Goal: Information Seeking & Learning: Learn about a topic

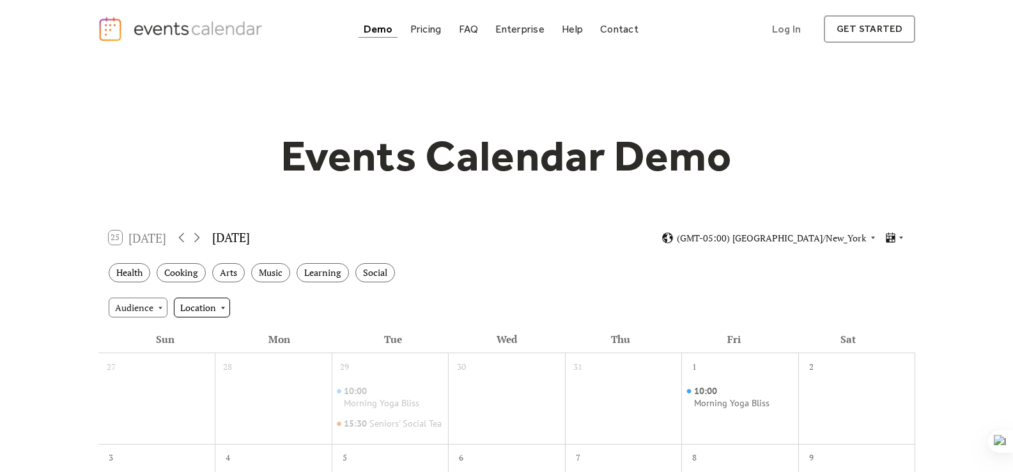
click at [211, 305] on div "Location" at bounding box center [202, 307] width 56 height 19
click at [153, 305] on div "Audience" at bounding box center [138, 307] width 59 height 19
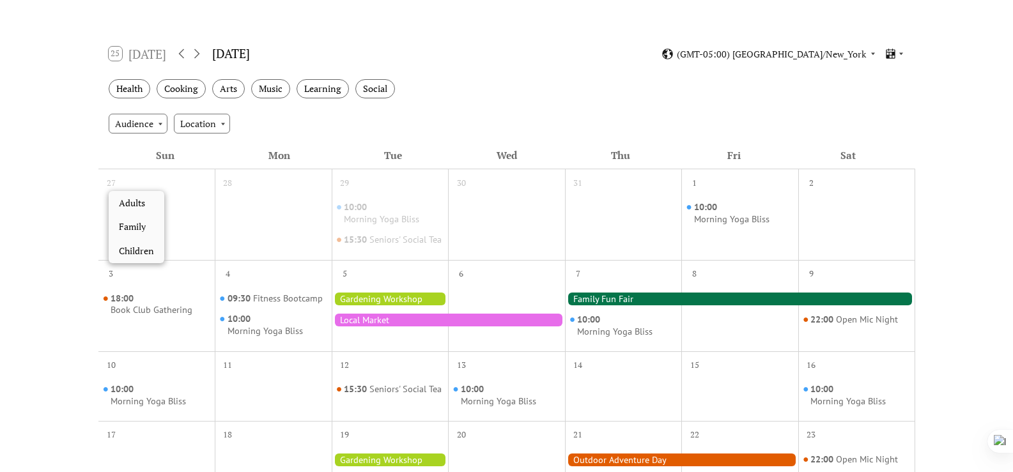
scroll to position [256, 0]
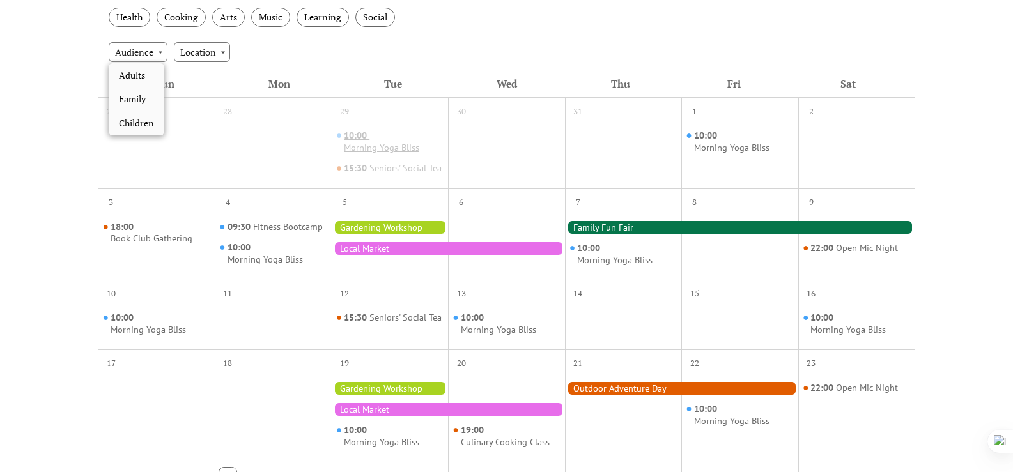
click at [427, 146] on div "10:00 Morning Yoga Bliss" at bounding box center [393, 142] width 99 height 24
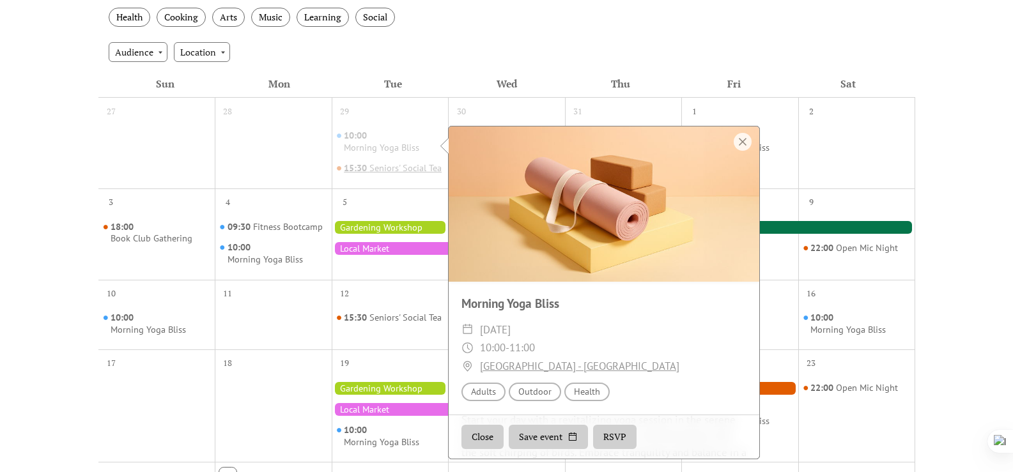
click at [380, 174] on div "Seniors' Social Tea" at bounding box center [405, 168] width 72 height 12
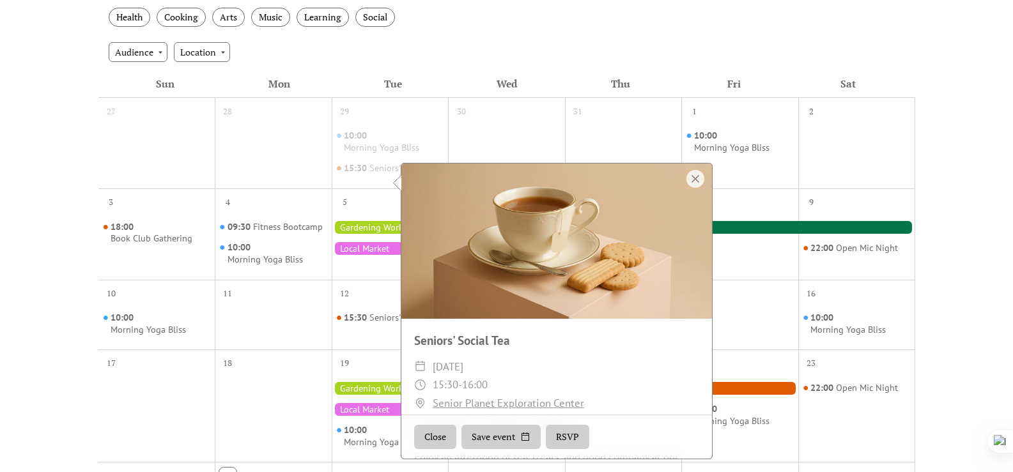
click at [408, 118] on div "29" at bounding box center [390, 110] width 117 height 24
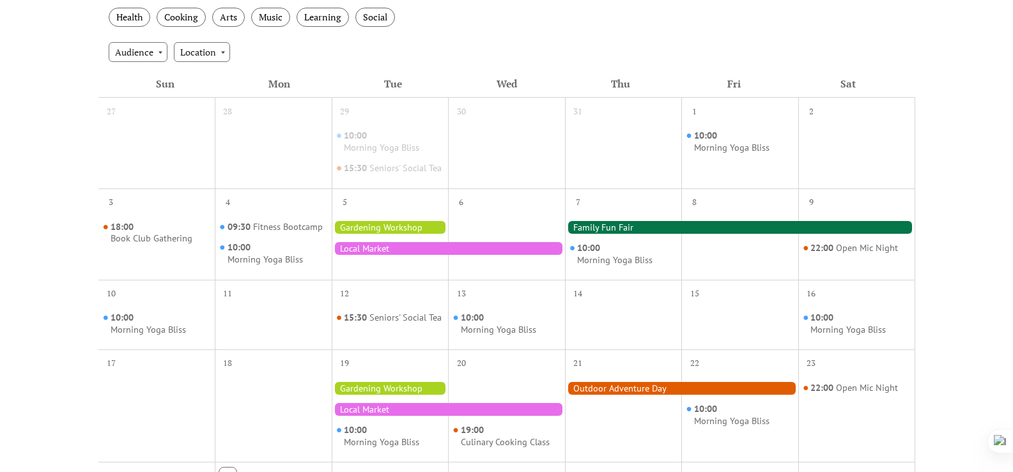
click at [280, 130] on div at bounding box center [273, 152] width 117 height 61
click at [404, 111] on div "29" at bounding box center [390, 110] width 117 height 24
click at [749, 107] on div "1" at bounding box center [739, 110] width 117 height 24
click at [879, 326] on div "10:00 Morning Yoga Bliss" at bounding box center [859, 324] width 99 height 24
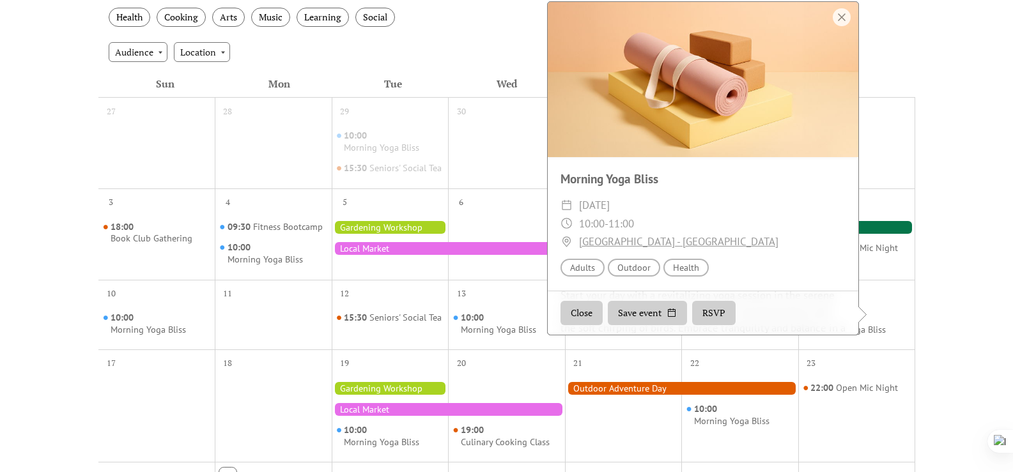
click at [493, 162] on div at bounding box center [506, 152] width 117 height 61
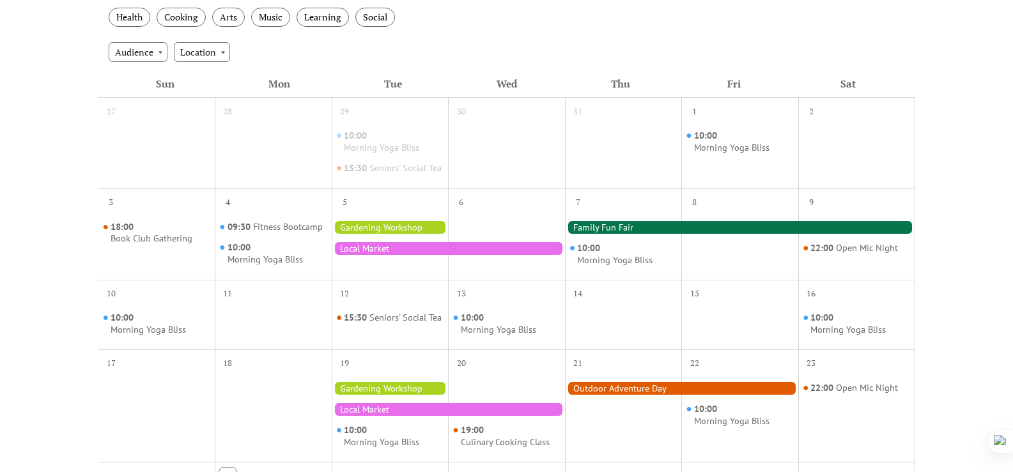
click at [595, 234] on div at bounding box center [740, 227] width 350 height 13
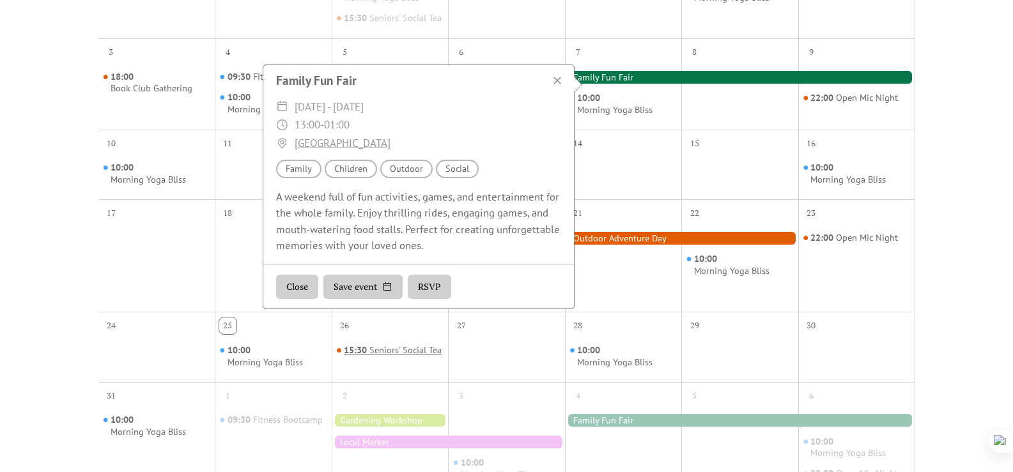
scroll to position [383, 0]
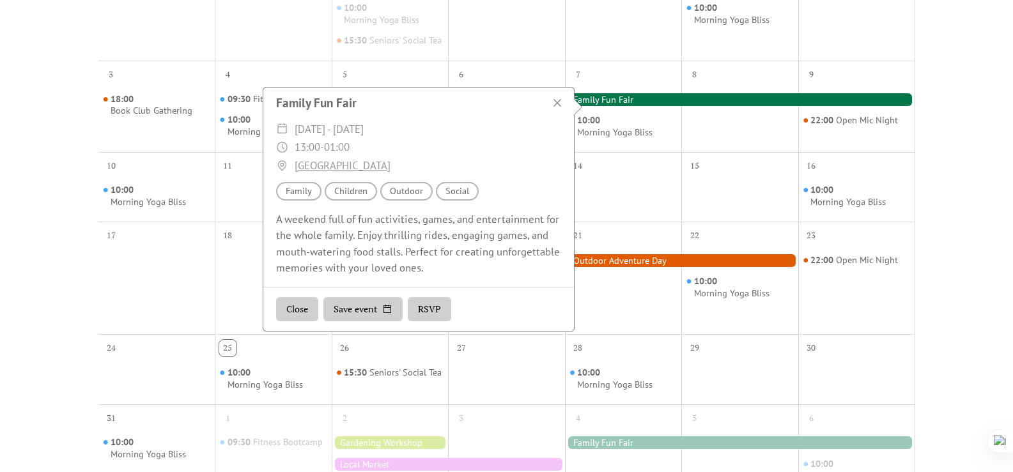
click at [626, 217] on div at bounding box center [623, 196] width 117 height 40
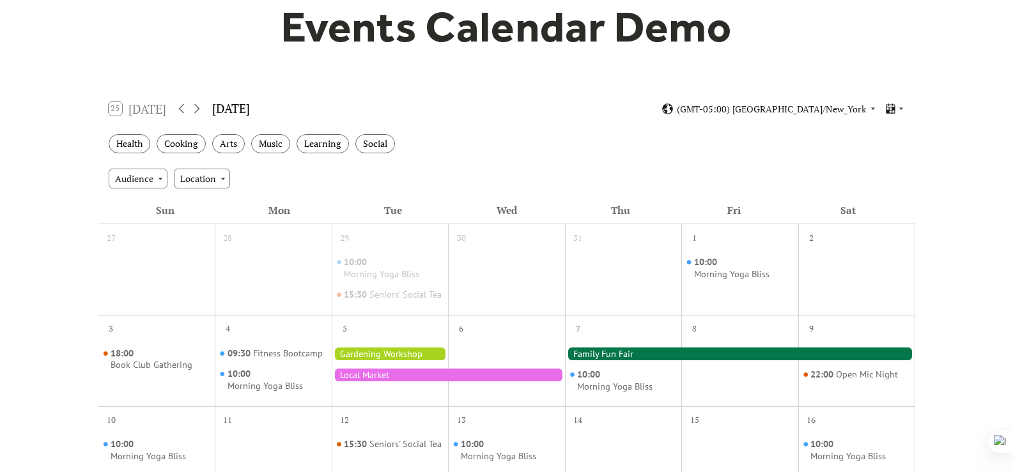
scroll to position [128, 0]
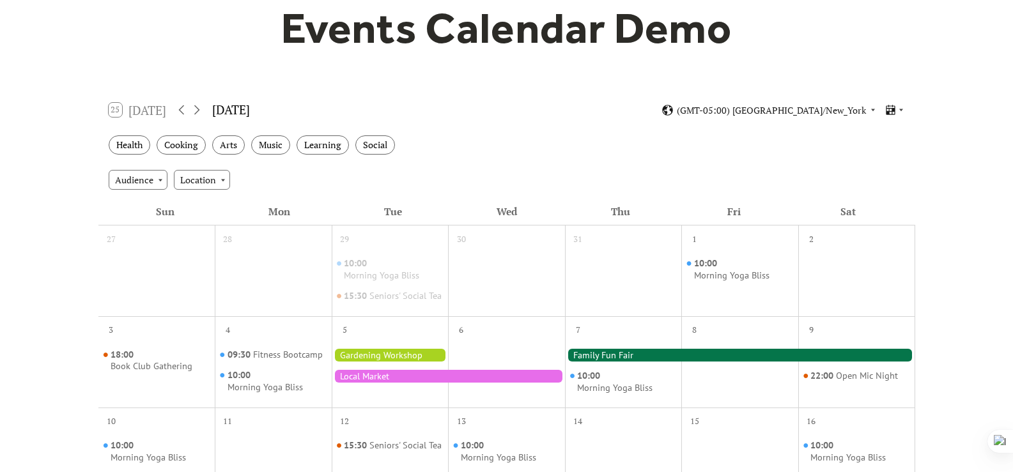
click at [431, 251] on div "10:00 Morning Yoga Bliss 15:30 Seniors' Social Tea" at bounding box center [390, 280] width 117 height 61
click at [421, 302] on div "15:30 Seniors' Social Tea" at bounding box center [393, 296] width 98 height 13
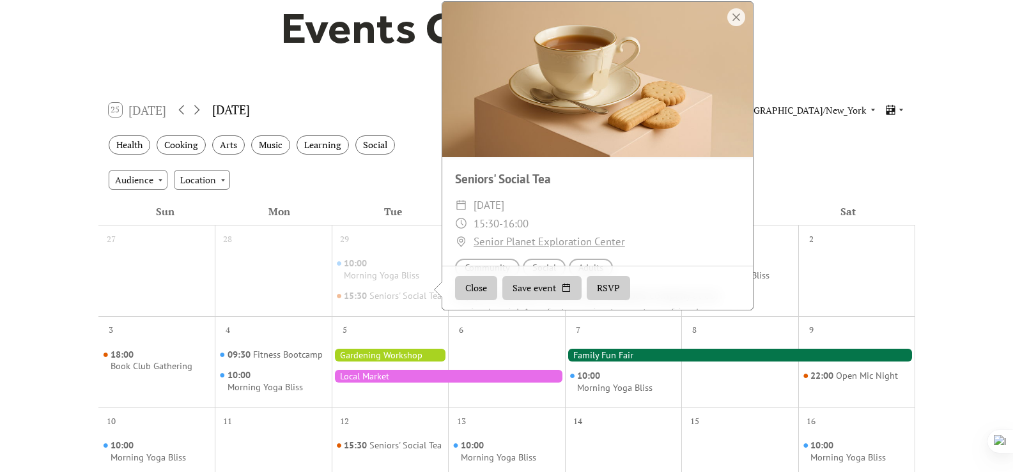
click at [923, 253] on div "Events Calendar Demo Loading the Events Calendar..." at bounding box center [506, 411] width 1013 height 963
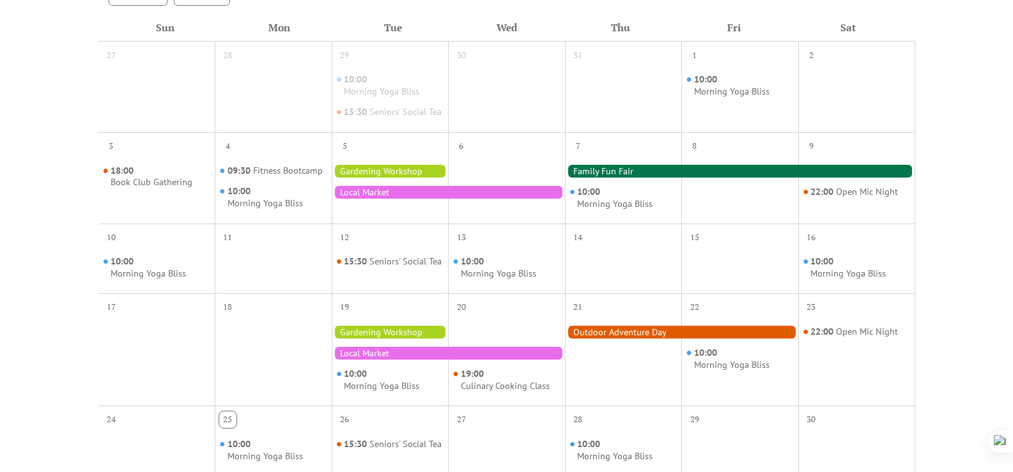
scroll to position [0, 0]
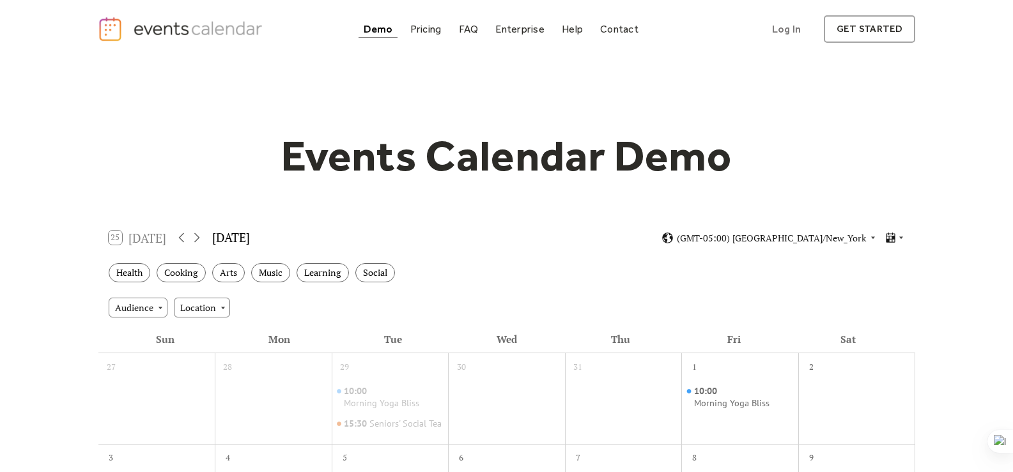
click at [384, 31] on div "Demo" at bounding box center [378, 29] width 29 height 7
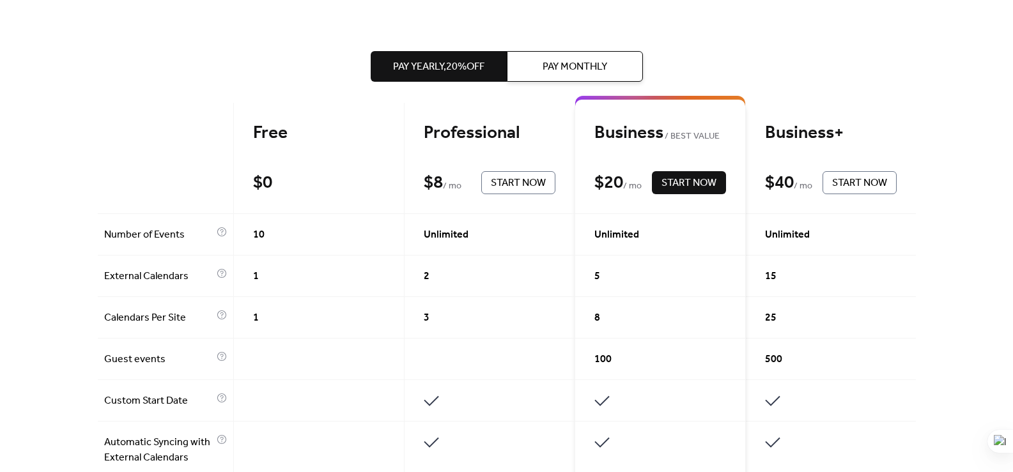
scroll to position [268, 0]
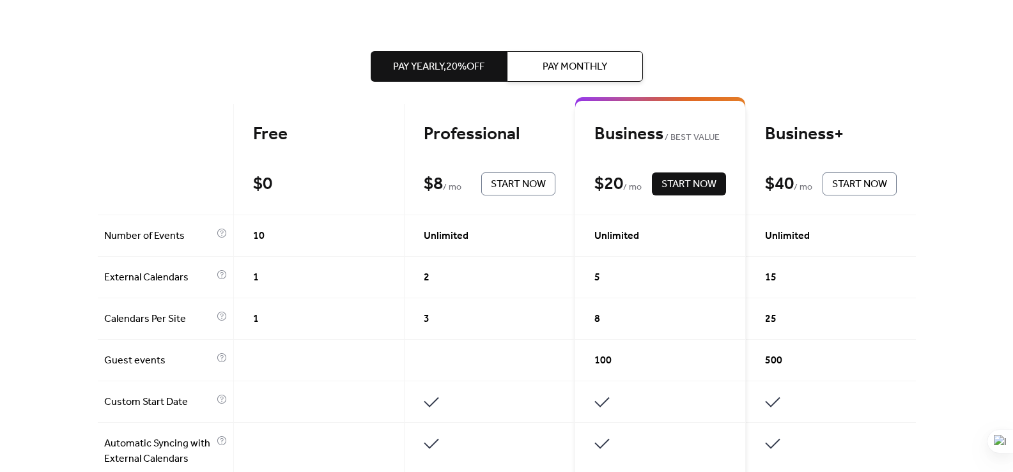
click at [340, 266] on div "1" at bounding box center [319, 278] width 171 height 42
click at [473, 288] on div "2" at bounding box center [489, 278] width 171 height 42
click at [305, 321] on div "1" at bounding box center [319, 319] width 171 height 42
click at [435, 333] on div "3" at bounding box center [489, 319] width 171 height 42
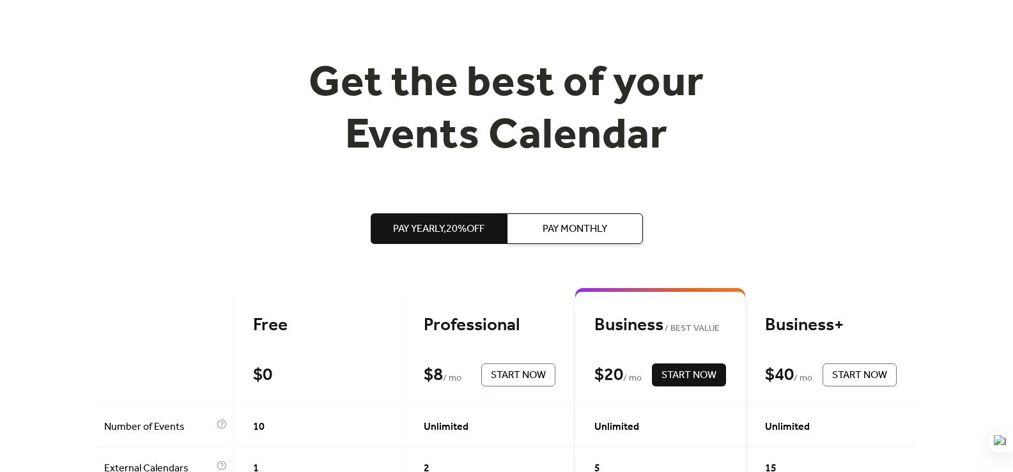
scroll to position [0, 0]
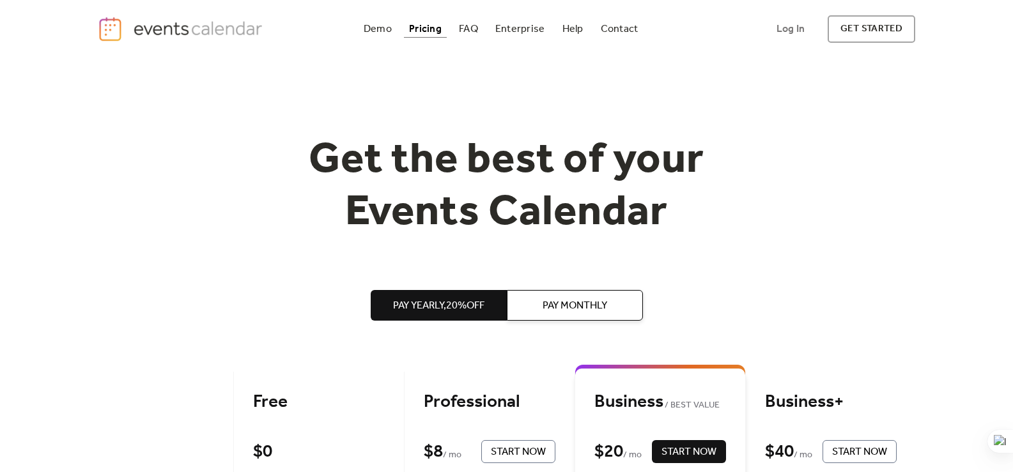
click at [463, 306] on span "Pay Yearly, 20% off" at bounding box center [438, 305] width 91 height 15
click at [575, 279] on div "Pay Yearly, 20% off Pay Monthly" at bounding box center [507, 305] width 272 height 133
click at [578, 307] on span "Pay Monthly" at bounding box center [574, 305] width 65 height 15
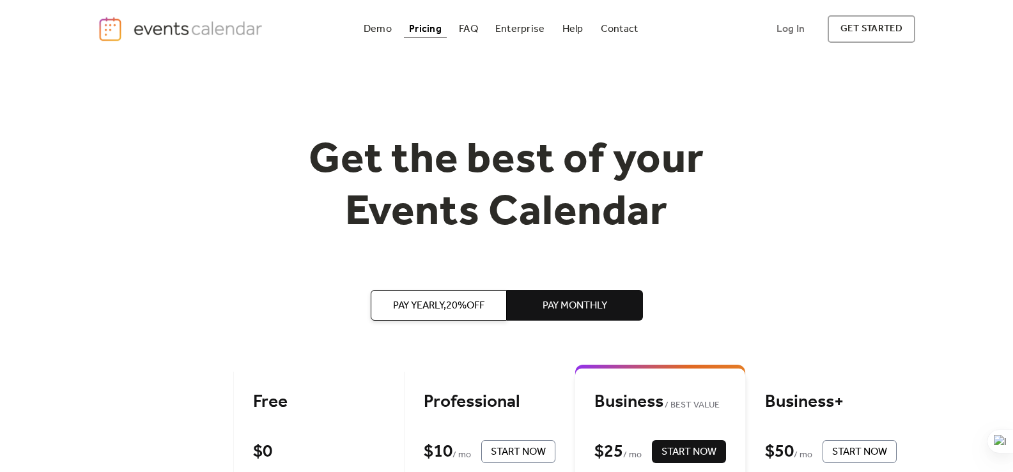
click at [426, 289] on div "Pay Yearly, 20% off Pay Monthly" at bounding box center [507, 305] width 272 height 133
click at [426, 303] on span "Pay Yearly, 20% off" at bounding box center [438, 305] width 91 height 15
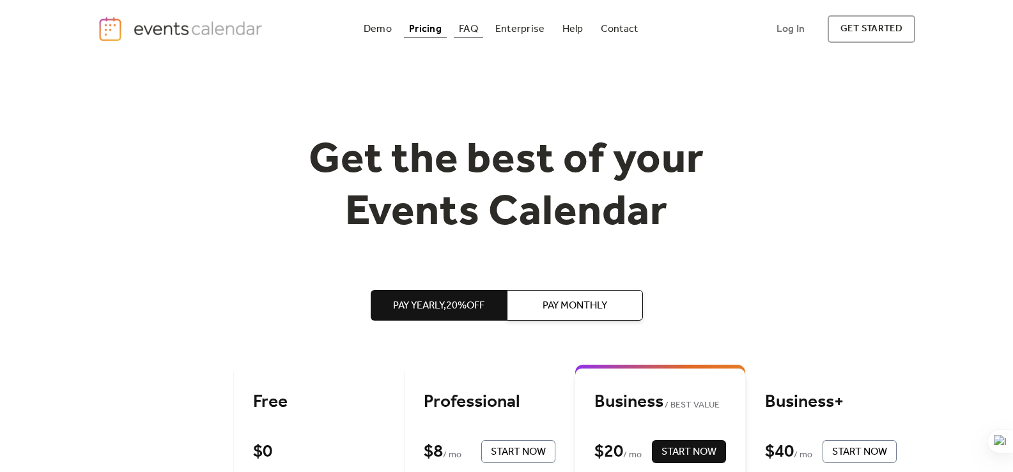
click at [460, 27] on div "FAQ" at bounding box center [468, 29] width 19 height 7
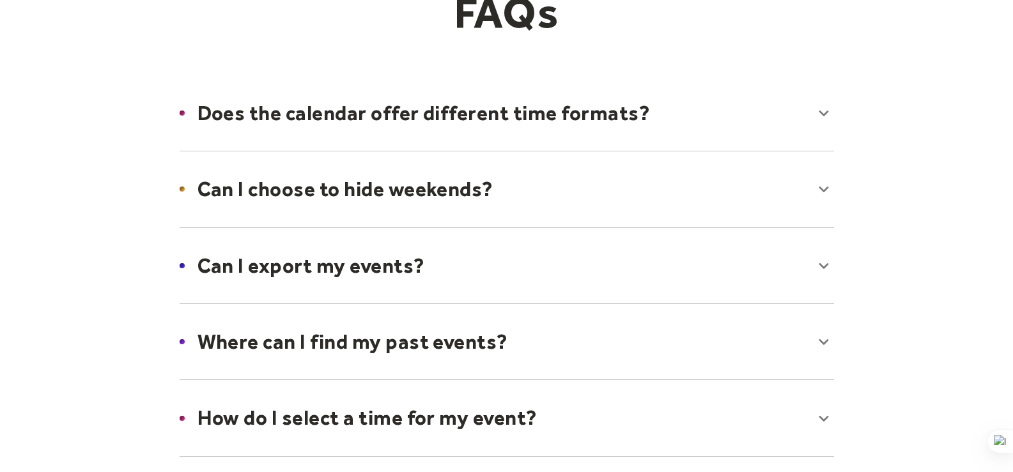
scroll to position [128, 0]
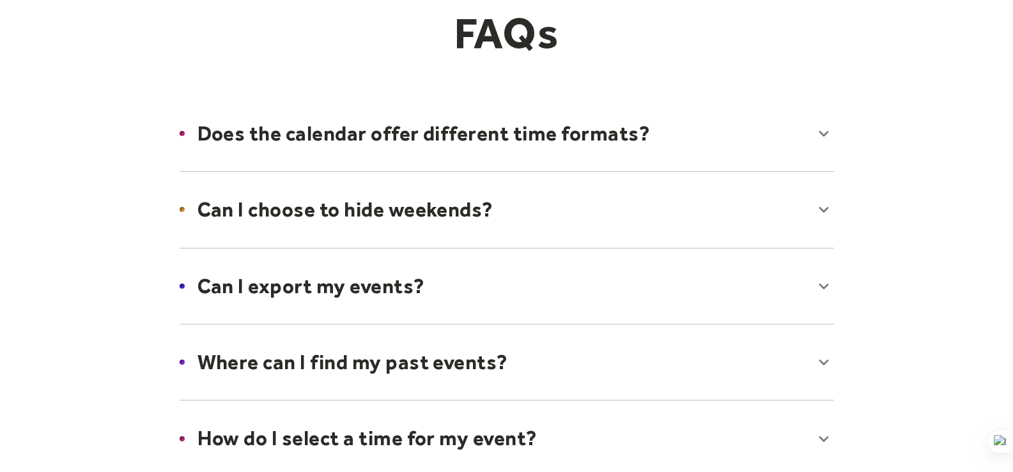
click at [471, 208] on div at bounding box center [507, 210] width 680 height 78
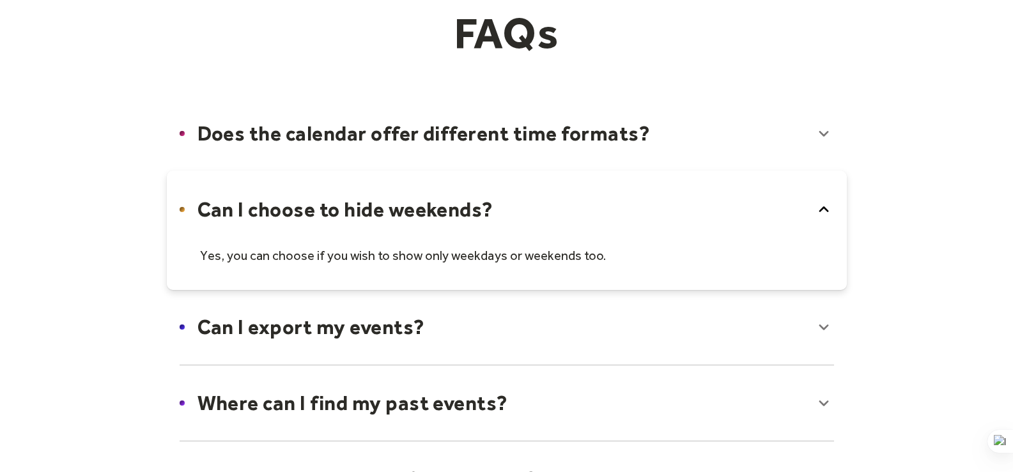
click at [471, 208] on div at bounding box center [507, 230] width 680 height 119
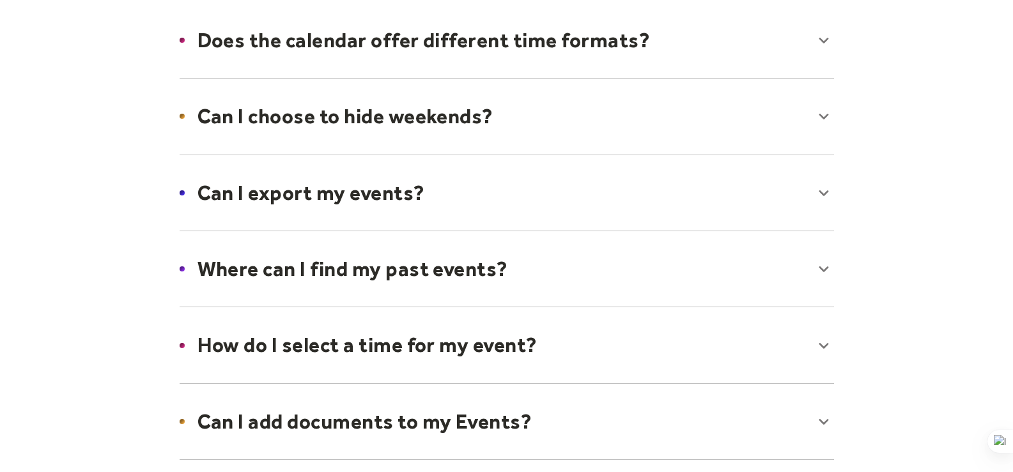
scroll to position [256, 0]
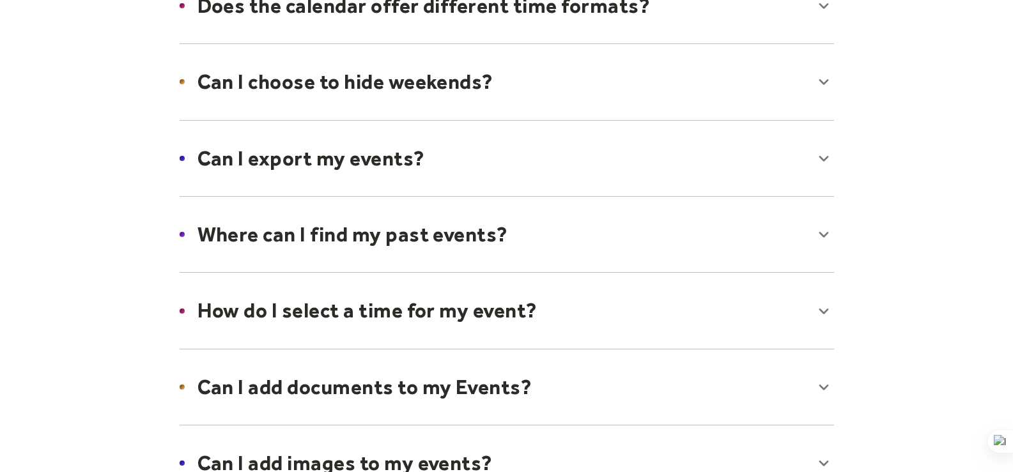
click at [395, 160] on div at bounding box center [507, 158] width 680 height 78
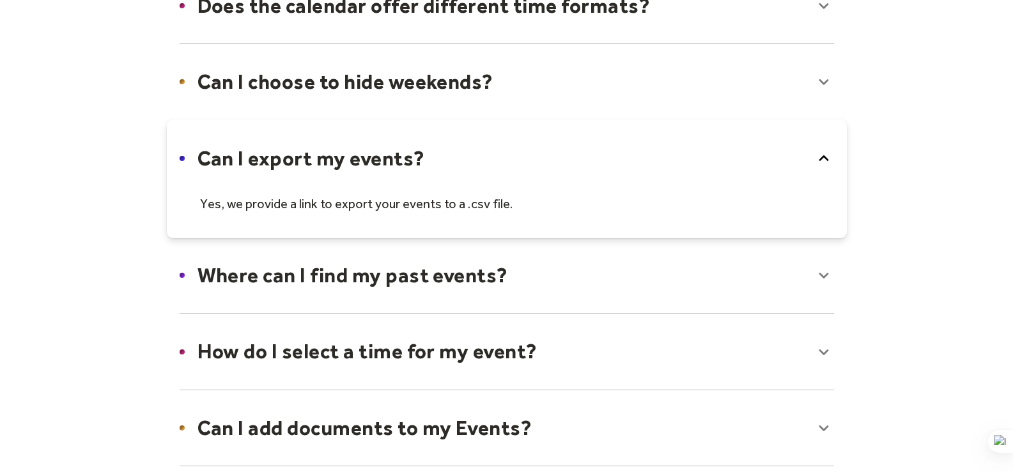
click at [395, 160] on div at bounding box center [507, 178] width 680 height 119
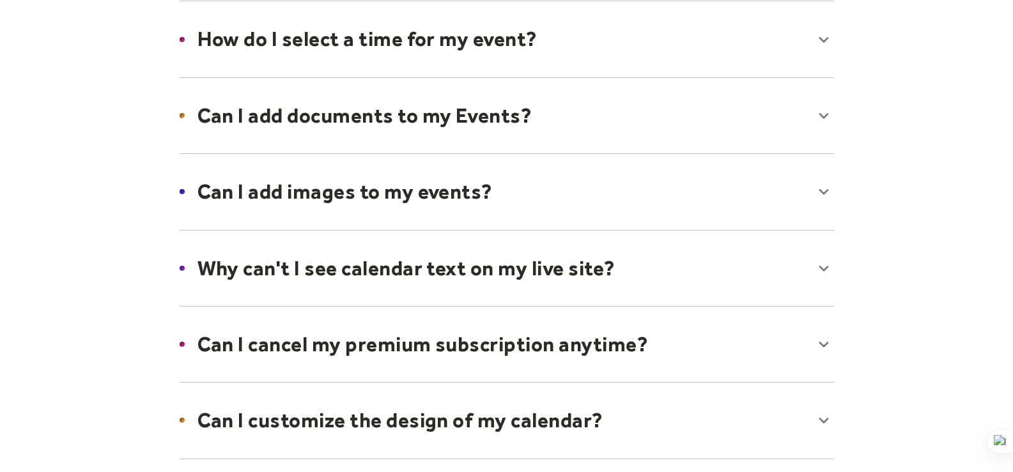
scroll to position [511, 0]
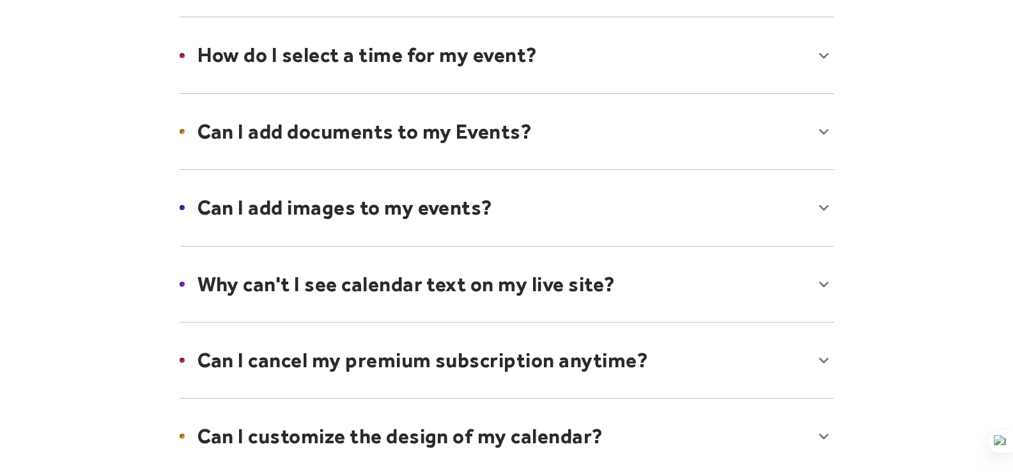
click at [452, 300] on div at bounding box center [507, 284] width 680 height 78
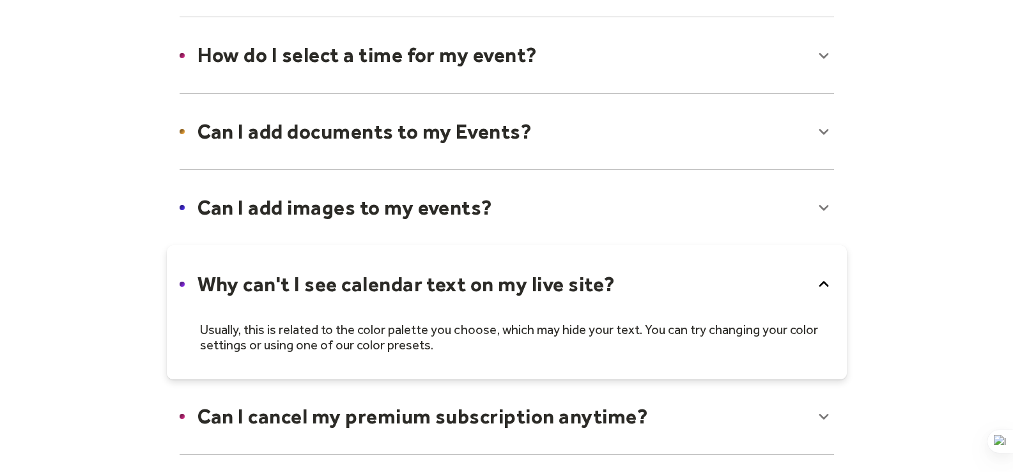
click at [461, 285] on div at bounding box center [507, 312] width 680 height 134
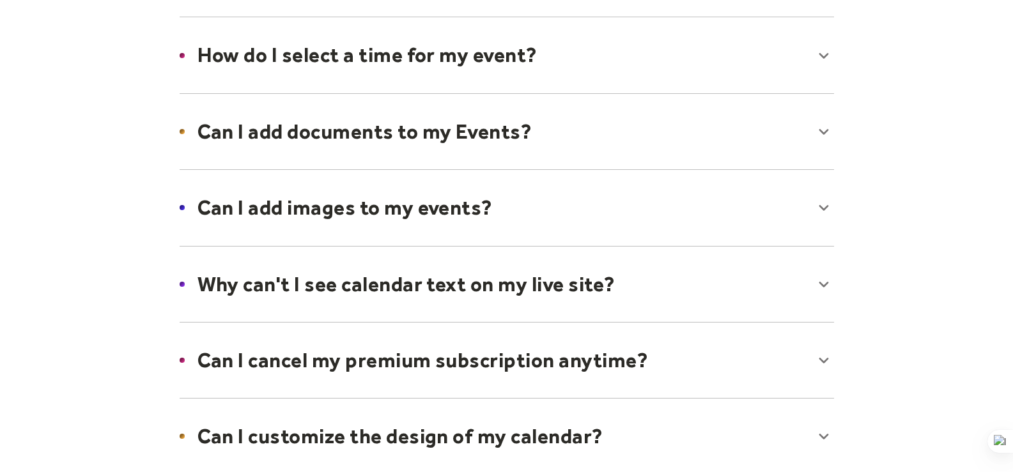
click at [489, 362] on div at bounding box center [507, 360] width 680 height 78
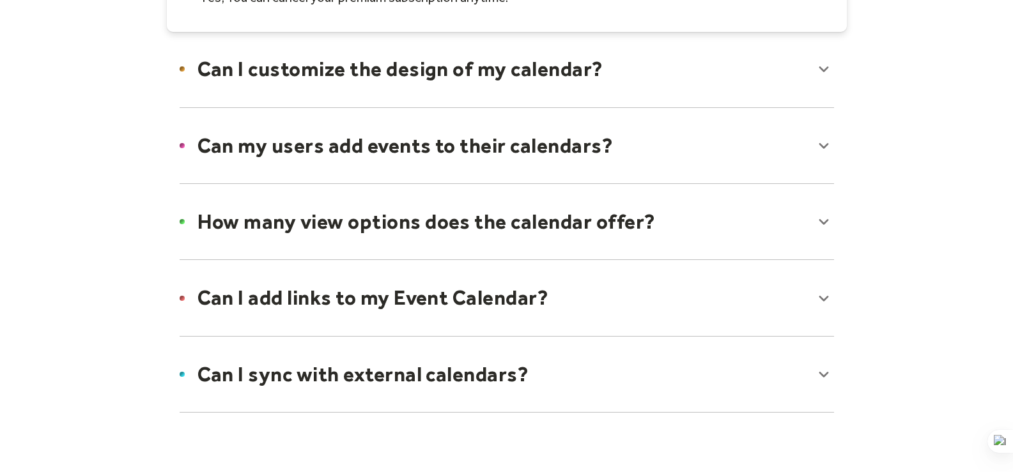
scroll to position [958, 0]
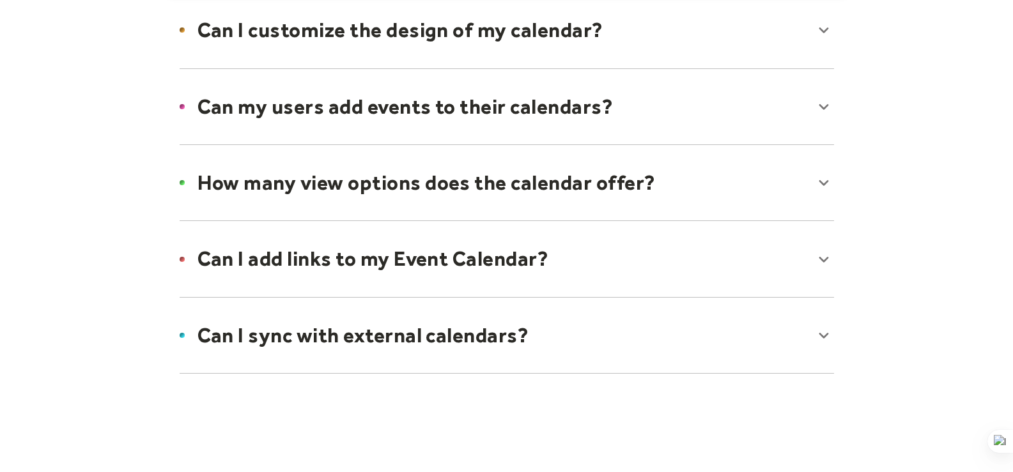
click at [479, 334] on div at bounding box center [507, 335] width 680 height 78
click at [479, 334] on div at bounding box center [507, 355] width 680 height 119
click at [476, 273] on div at bounding box center [507, 259] width 680 height 78
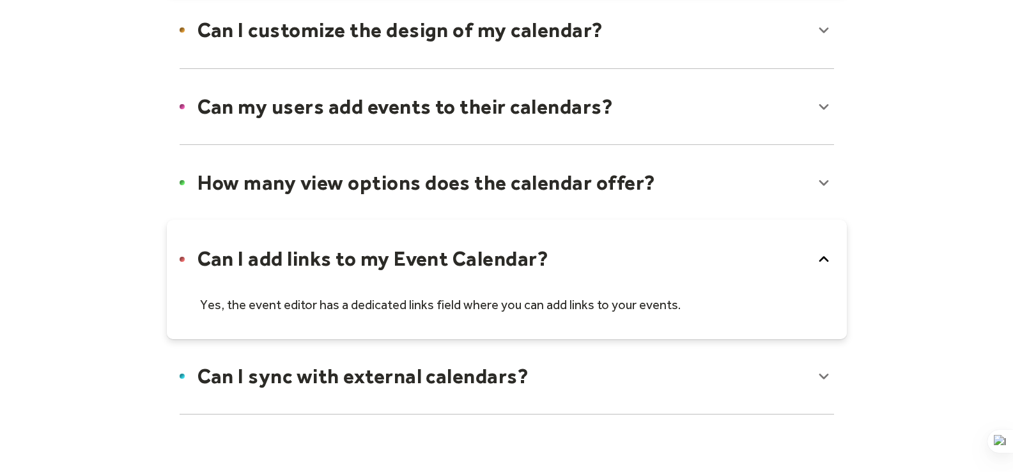
click at [476, 273] on div at bounding box center [507, 279] width 680 height 119
